Goal: Task Accomplishment & Management: Complete application form

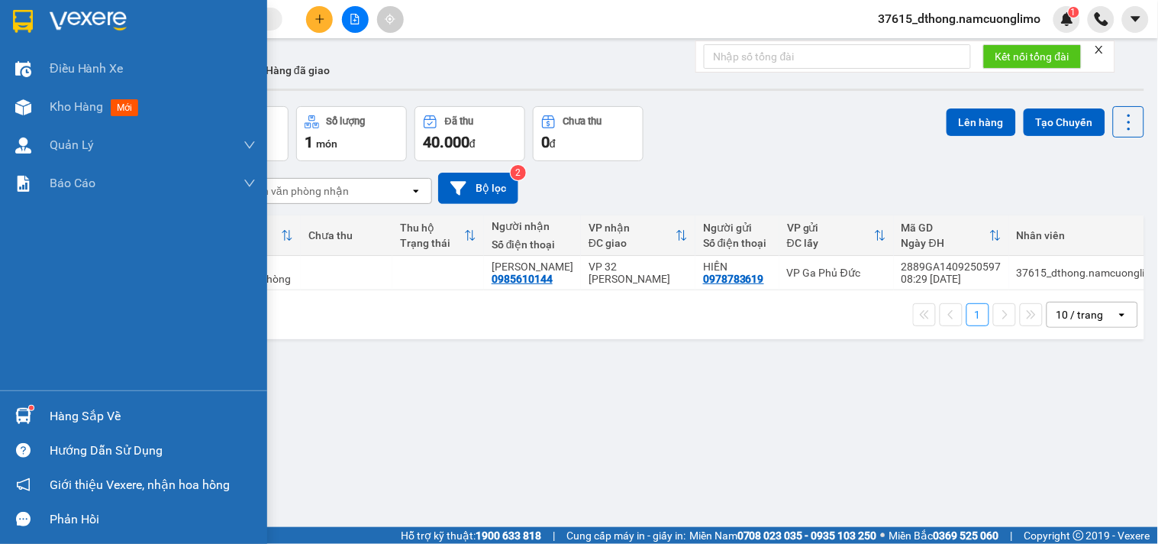
click at [27, 24] on img at bounding box center [23, 21] width 20 height 23
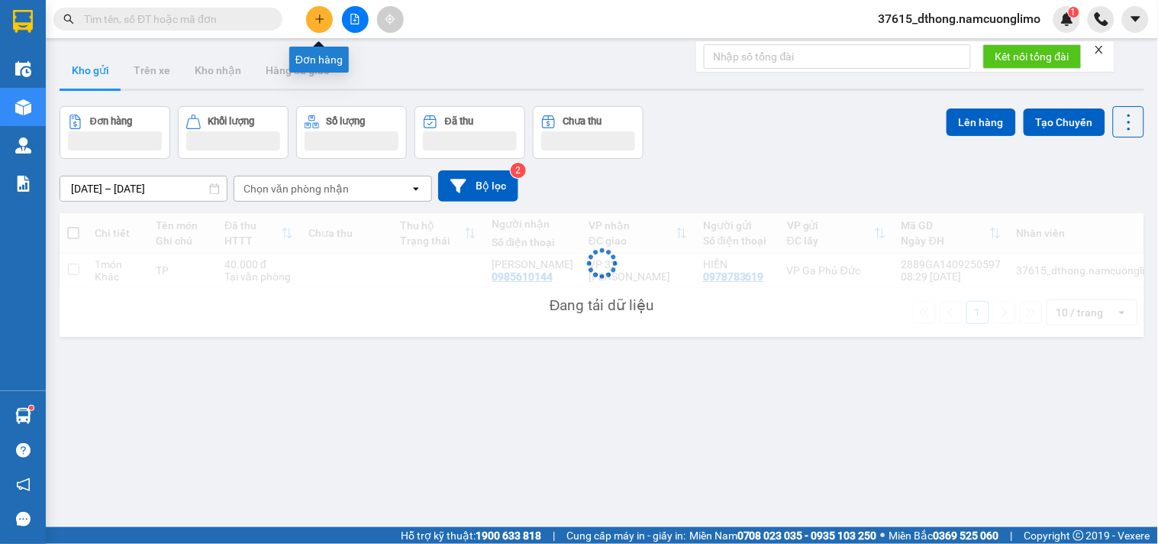
click at [314, 21] on button at bounding box center [319, 19] width 27 height 27
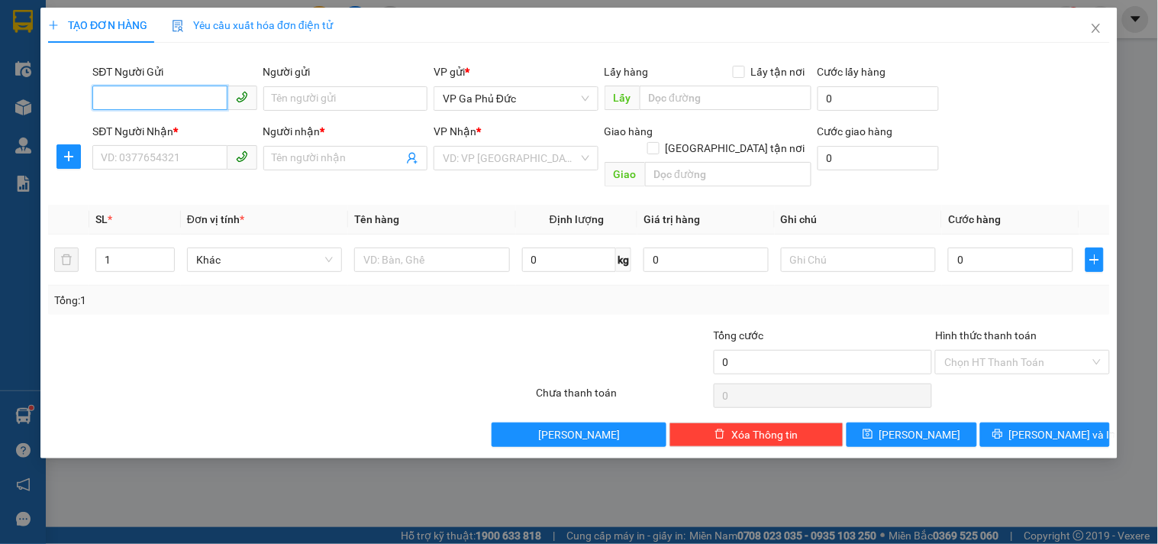
click at [144, 95] on input "SĐT Người Gửi" at bounding box center [159, 98] width 134 height 24
type input "0978511086"
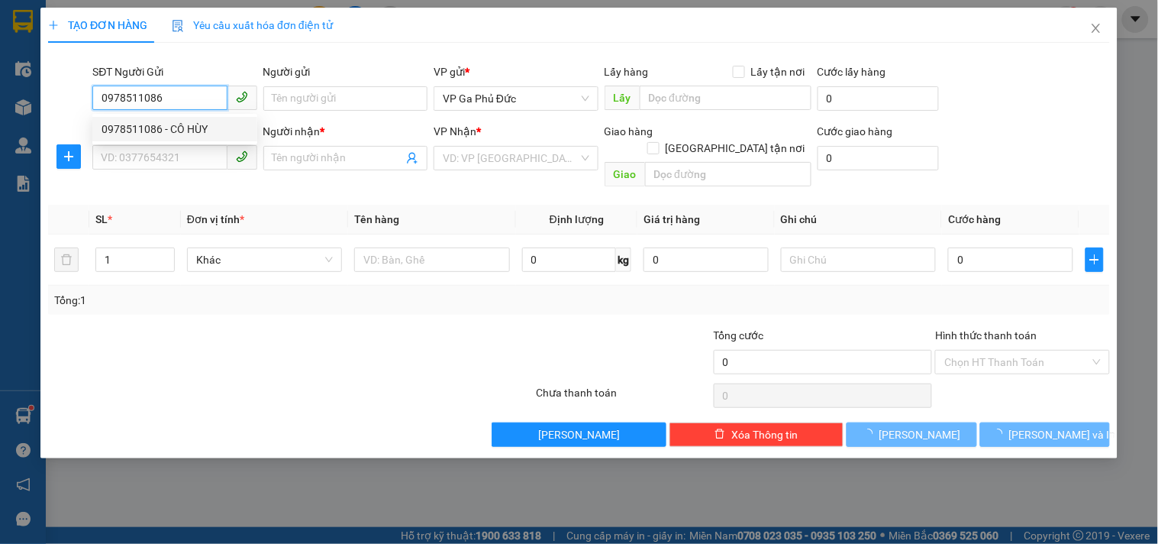
click at [137, 128] on div "0978511086 - CÔ HÙY" at bounding box center [175, 129] width 147 height 17
type input "CÔ HÙY"
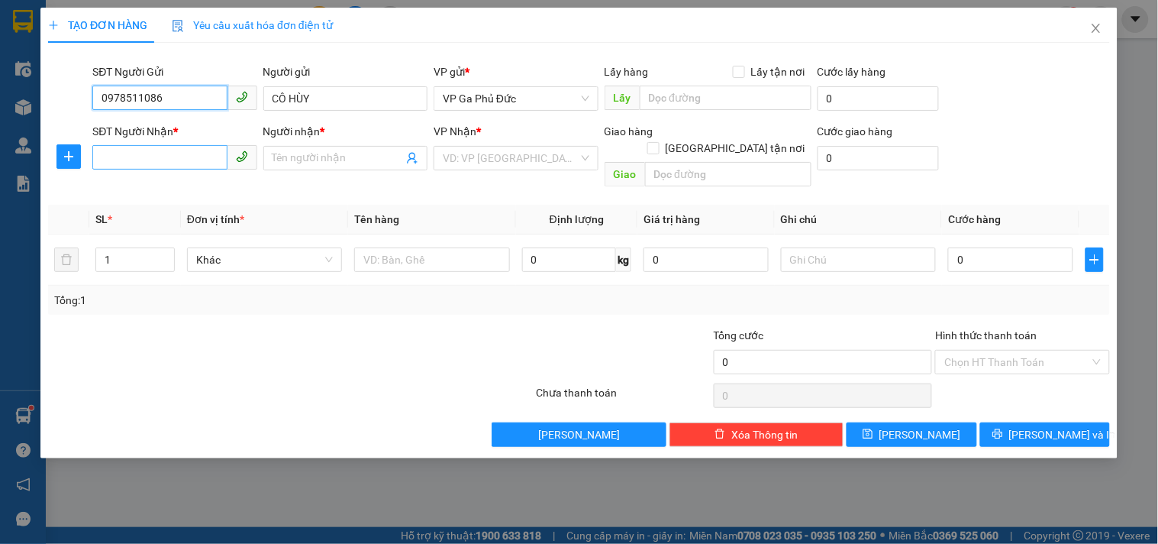
type input "0978511086"
click at [150, 161] on input "SĐT Người Nhận *" at bounding box center [159, 157] width 134 height 24
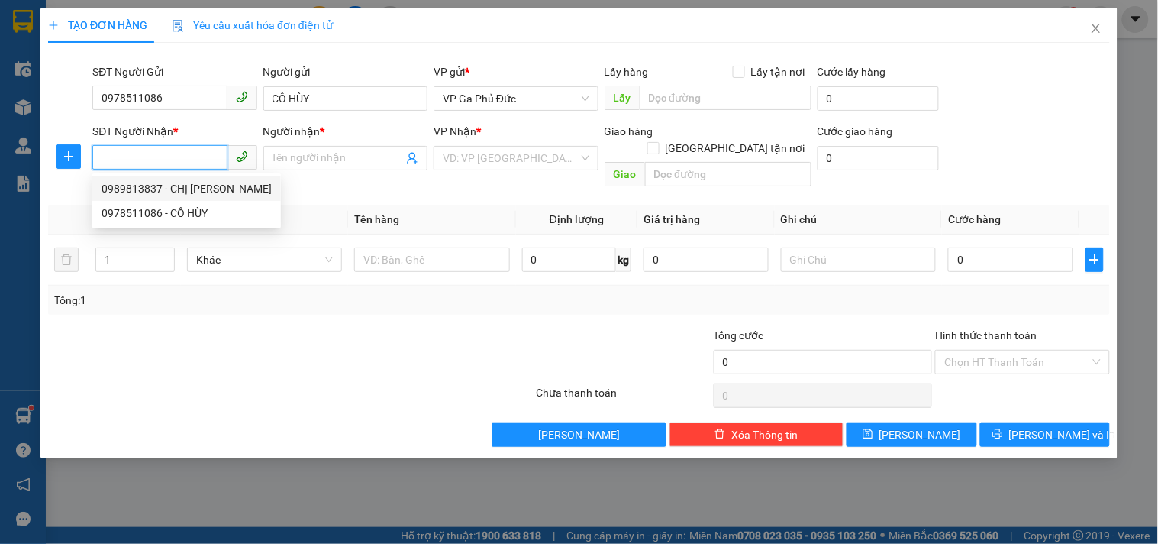
click at [212, 191] on div "0989813837 - CHỊ [PERSON_NAME]" at bounding box center [187, 188] width 170 height 17
type input "0989813837"
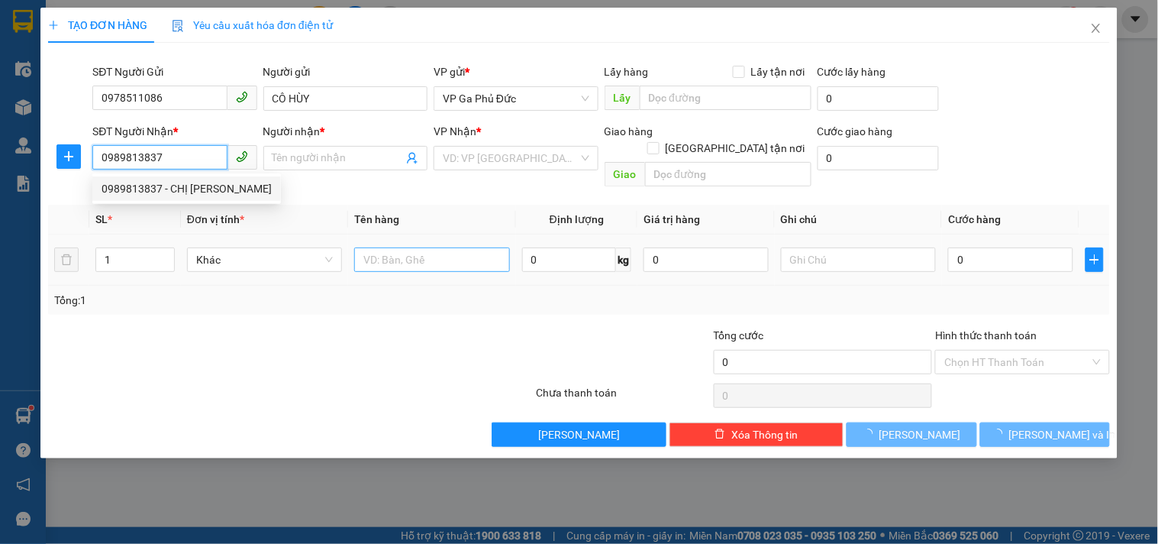
type input "CHỊ [PERSON_NAME]"
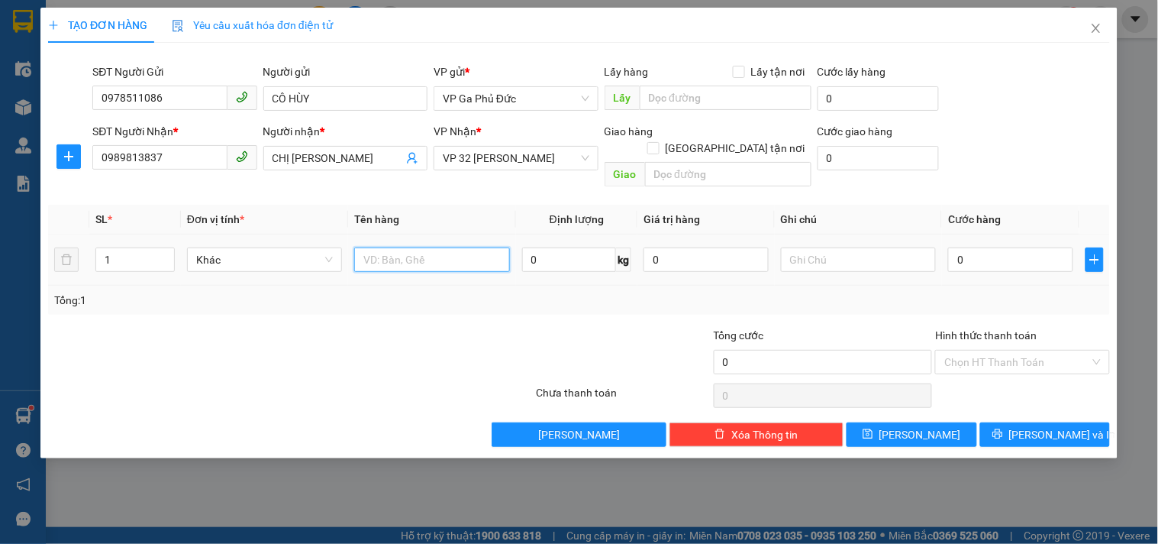
click at [406, 248] on input "text" at bounding box center [431, 259] width 155 height 24
type input "TP"
click at [131, 248] on input "1" at bounding box center [135, 259] width 78 height 23
drag, startPoint x: 131, startPoint y: 247, endPoint x: 138, endPoint y: 260, distance: 14.7
click at [138, 260] on td "1" at bounding box center [135, 259] width 92 height 51
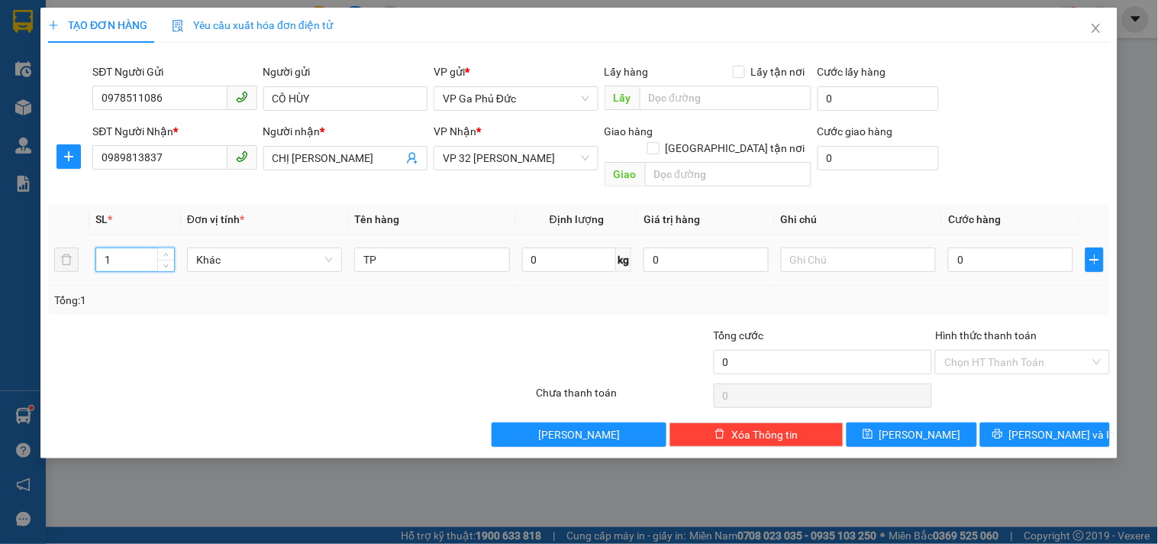
click at [134, 248] on input "1" at bounding box center [135, 259] width 78 height 23
click at [163, 253] on icon "up" at bounding box center [165, 255] width 5 height 5
type input "3"
click at [170, 251] on span "up" at bounding box center [166, 255] width 9 height 9
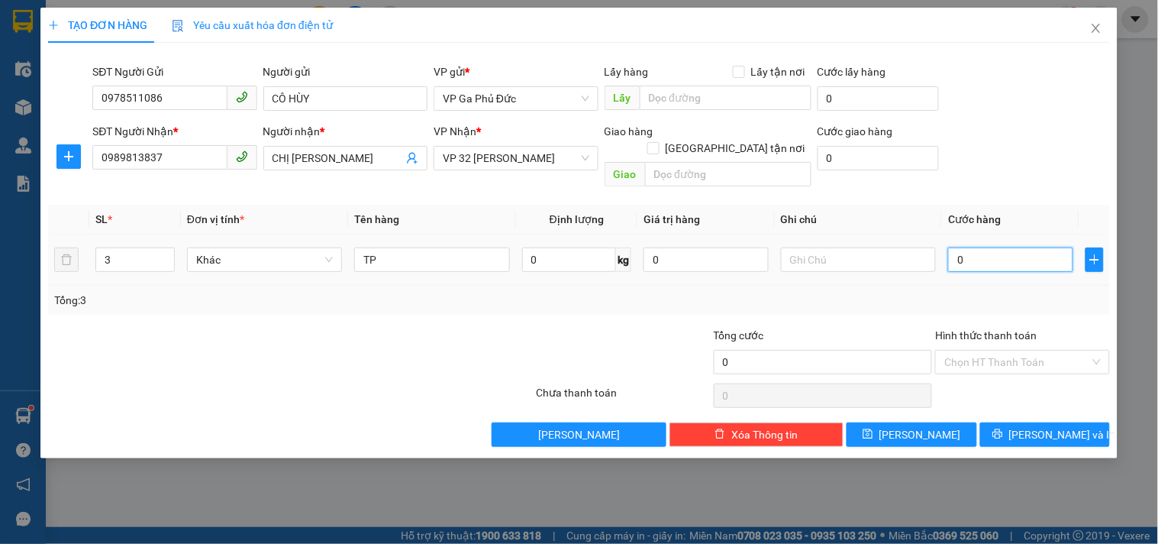
click at [975, 247] on input "0" at bounding box center [1010, 259] width 125 height 24
type input "6"
type input "60"
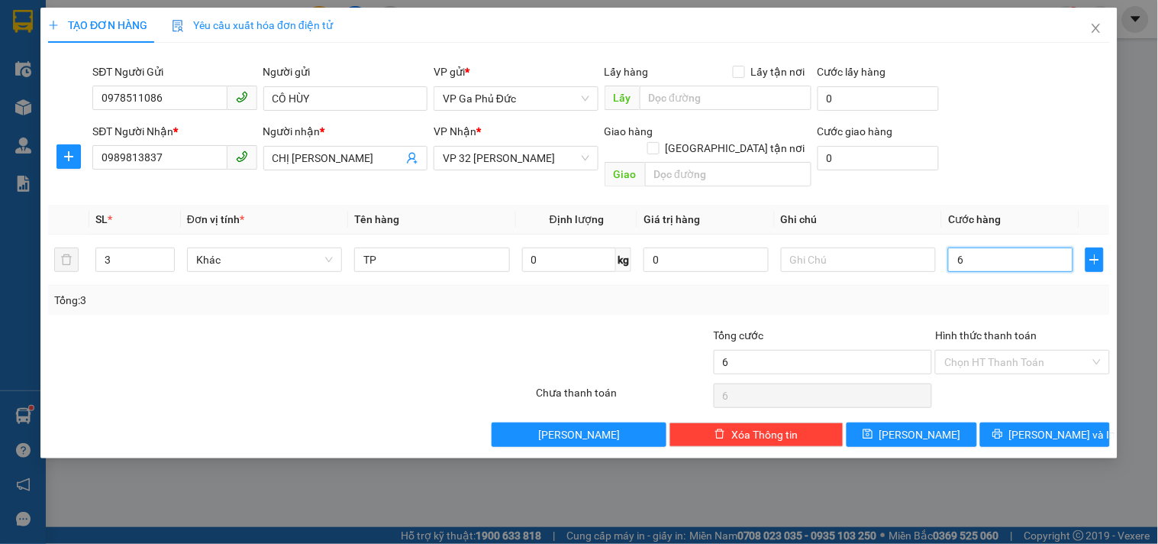
type input "60"
type input "60.000"
click at [980, 351] on input "Hình thức thanh toán" at bounding box center [1016, 361] width 145 height 23
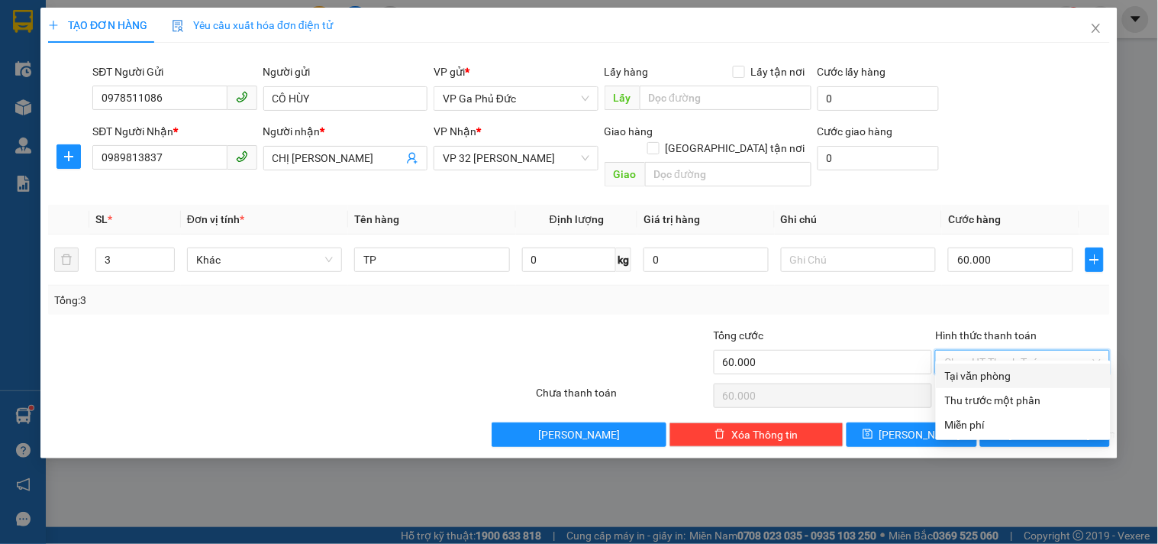
click at [988, 373] on div "Tại văn phòng" at bounding box center [1023, 375] width 157 height 17
type input "0"
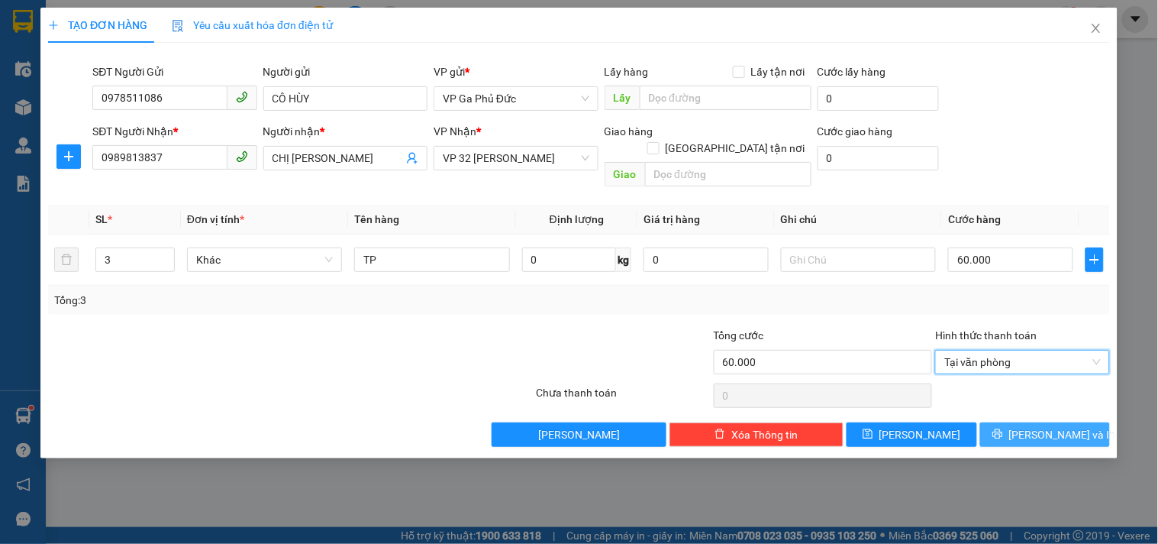
drag, startPoint x: 1057, startPoint y: 416, endPoint x: 1054, endPoint y: 387, distance: 29.1
click at [1056, 426] on span "[PERSON_NAME] và In" at bounding box center [1062, 434] width 107 height 17
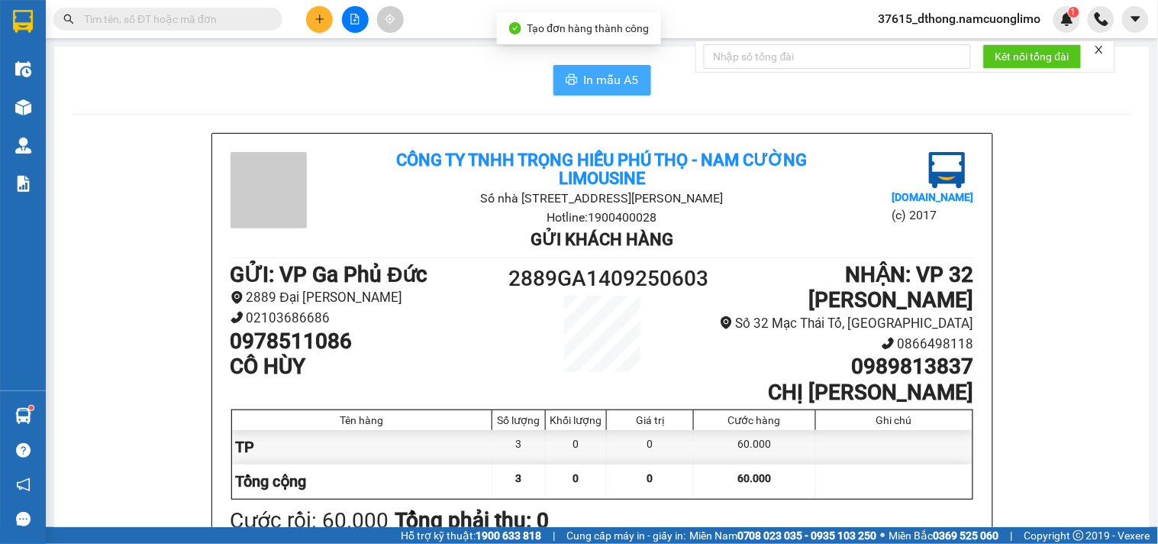
drag, startPoint x: 597, startPoint y: 82, endPoint x: 663, endPoint y: 97, distance: 67.2
click at [597, 82] on span "In mẫu A5" at bounding box center [611, 79] width 55 height 19
